Goal: Task Accomplishment & Management: Manage account settings

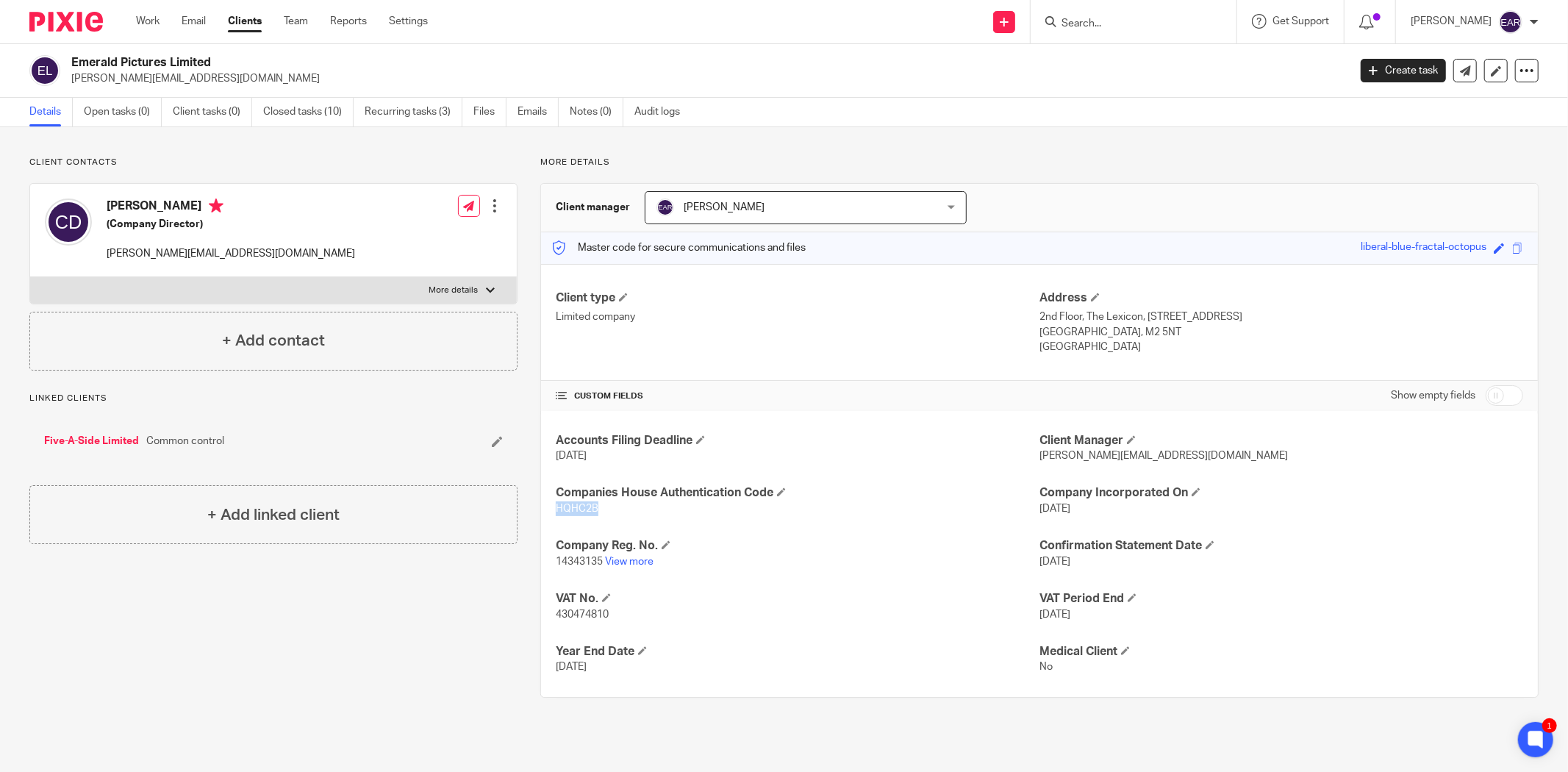
click at [1060, 22] on input "Search" at bounding box center [1126, 24] width 132 height 14
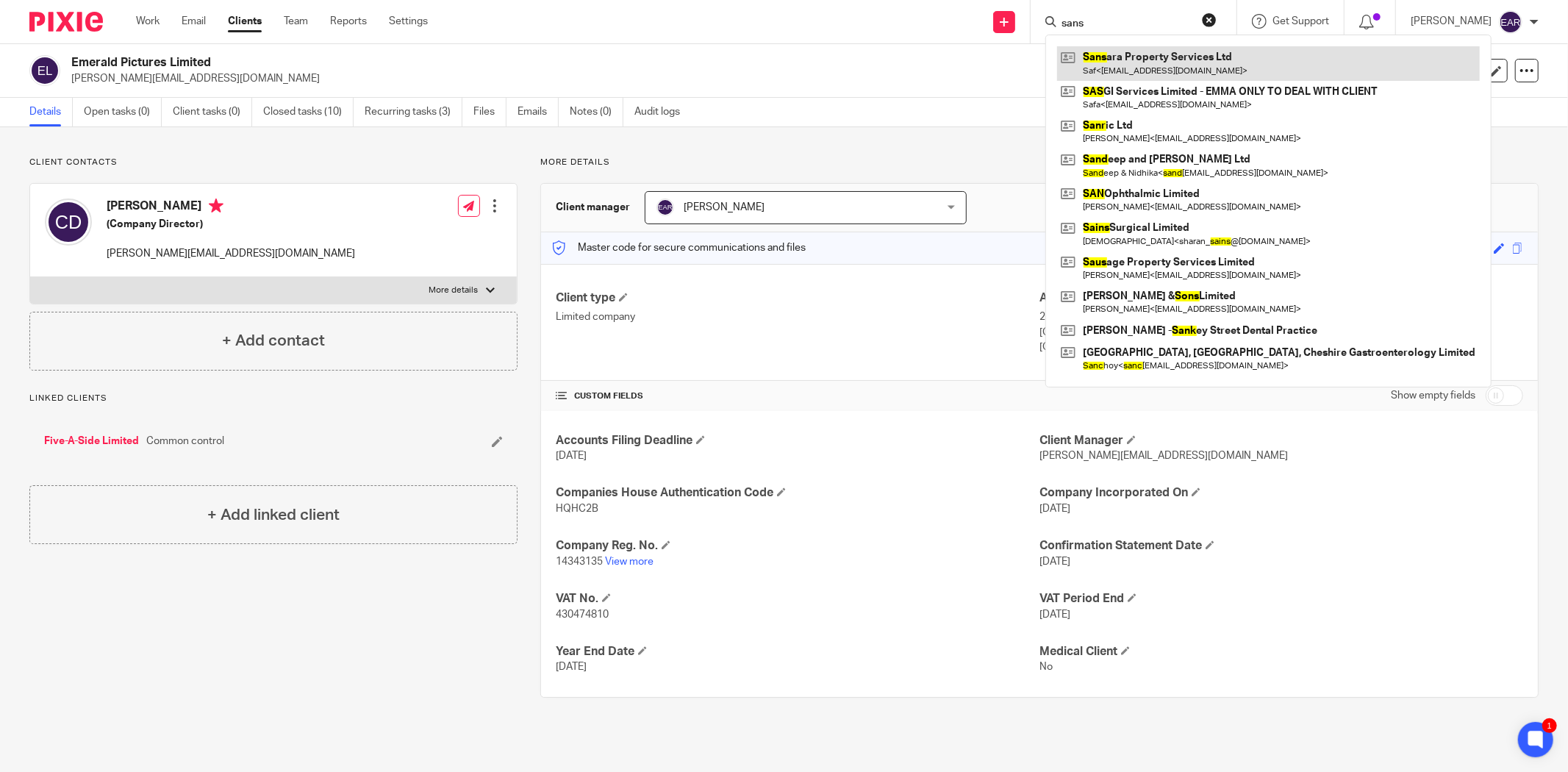
type input "sans"
click at [1105, 61] on link at bounding box center [1269, 63] width 423 height 34
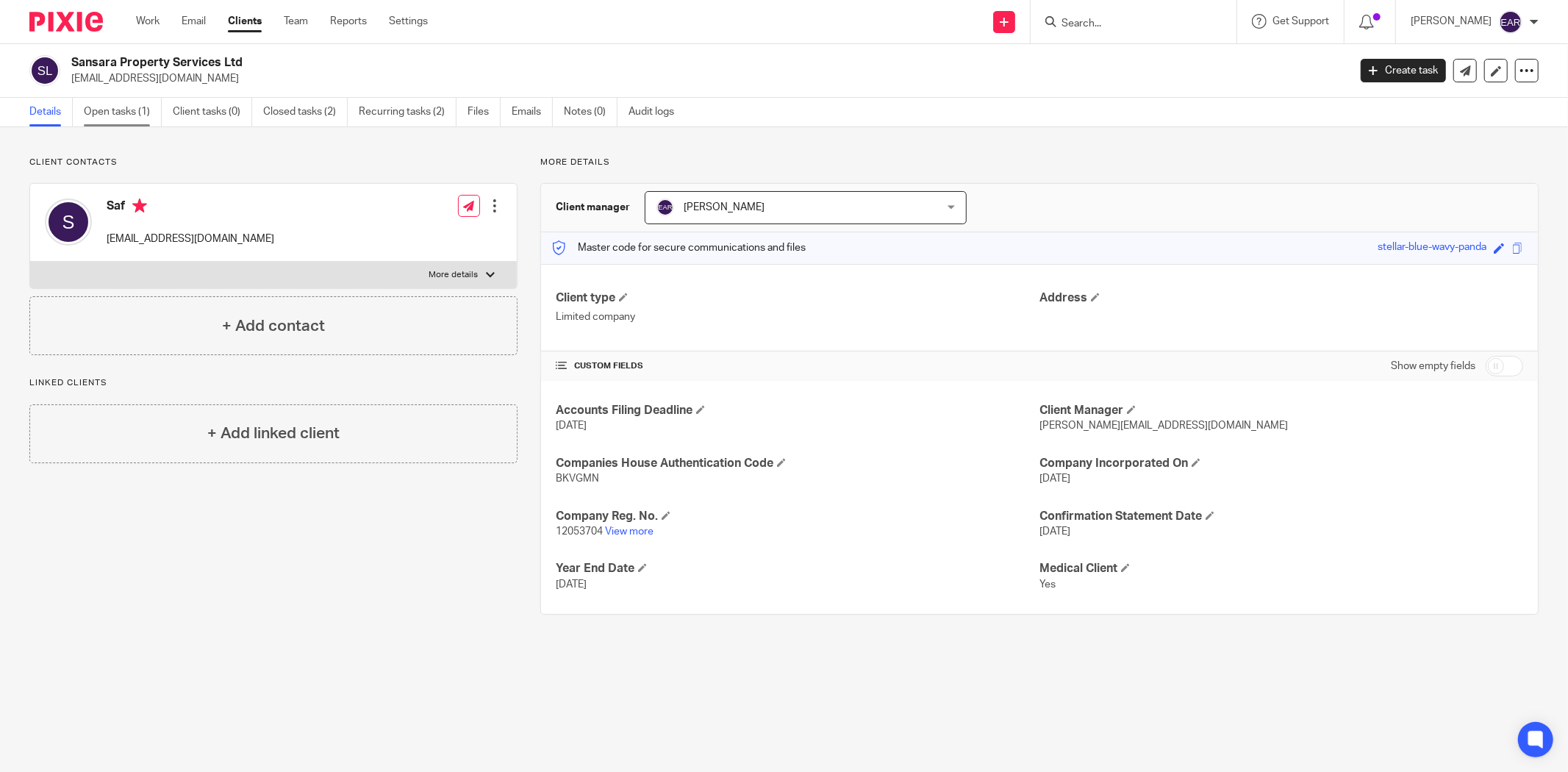
click at [116, 115] on link "Open tasks (1)" at bounding box center [122, 111] width 77 height 28
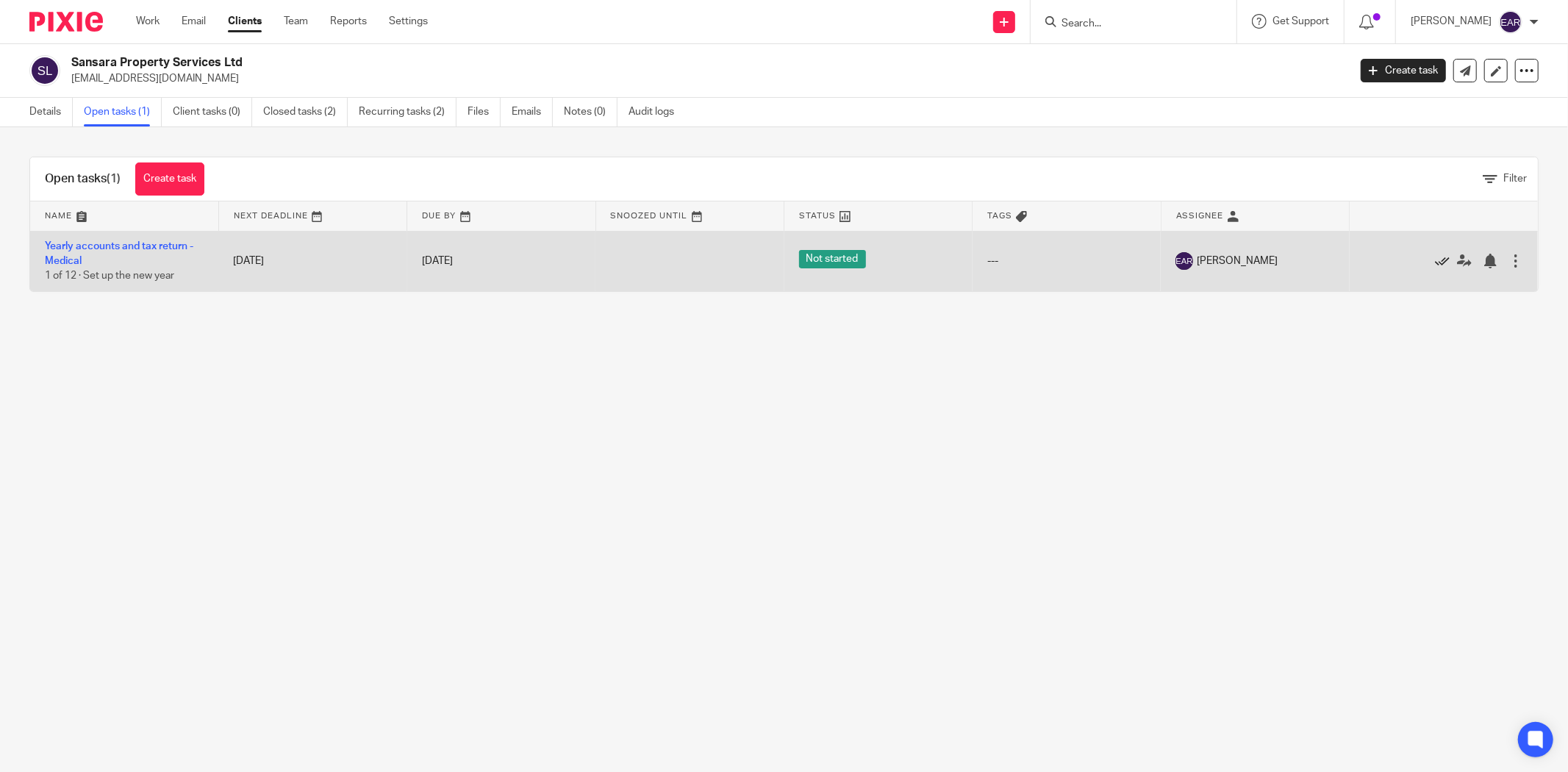
click at [1435, 258] on icon at bounding box center [1442, 261] width 15 height 15
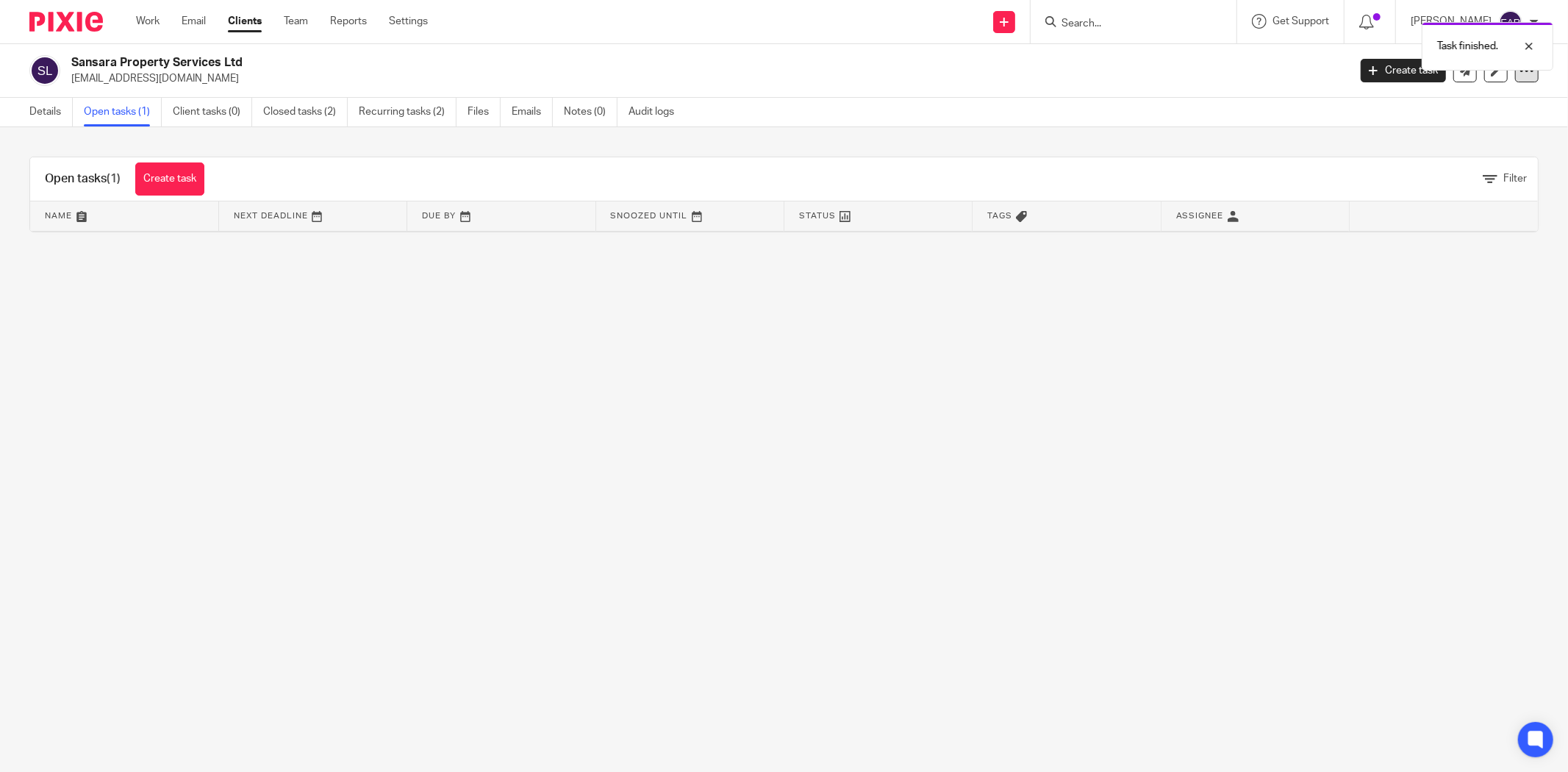
click at [1520, 75] on icon at bounding box center [1527, 70] width 15 height 15
click at [1407, 170] on button "Archive client" at bounding box center [1435, 170] width 162 height 19
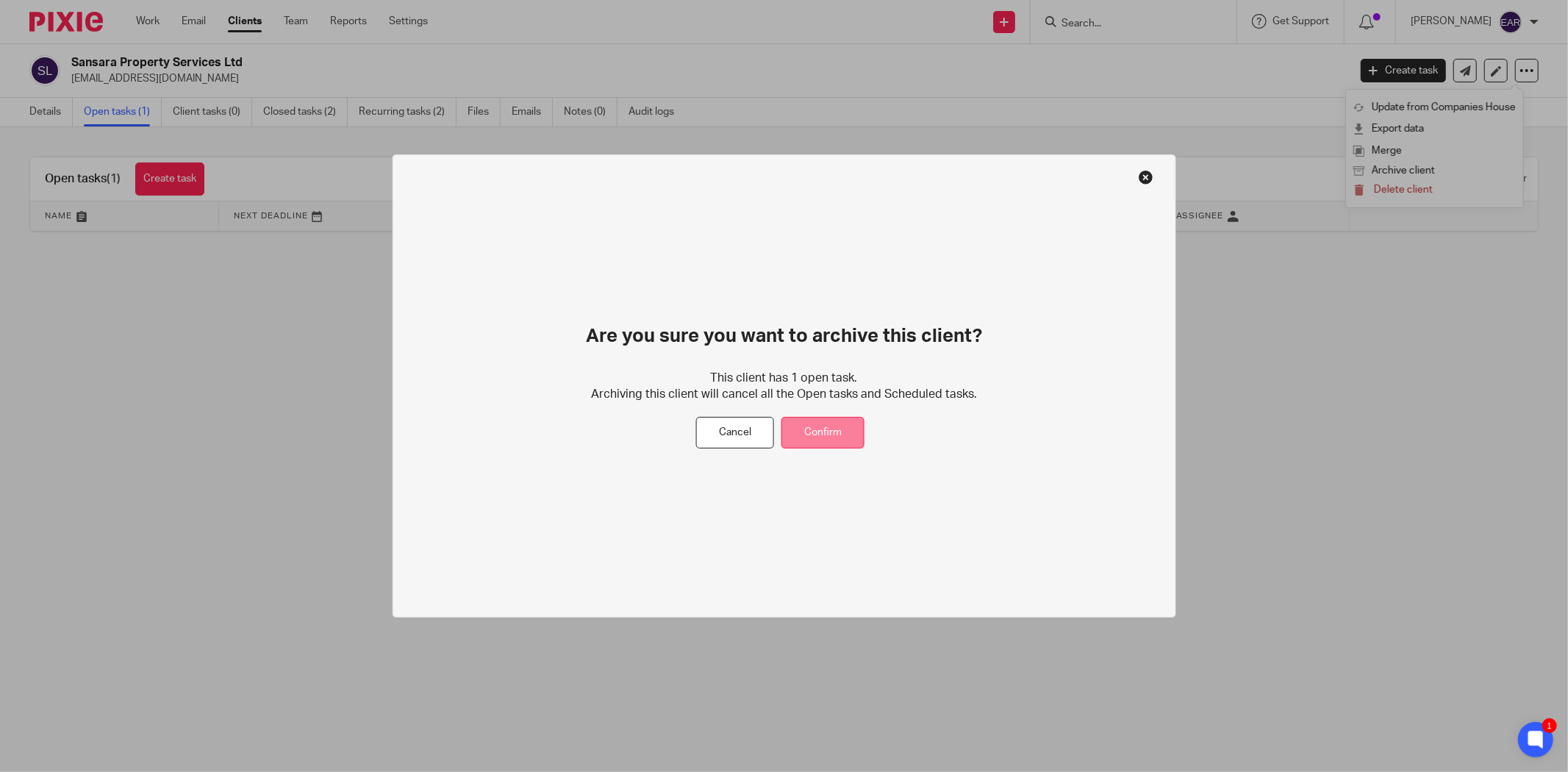
click at [845, 431] on button "Confirm" at bounding box center [822, 432] width 83 height 32
